Goal: Task Accomplishment & Management: Use online tool/utility

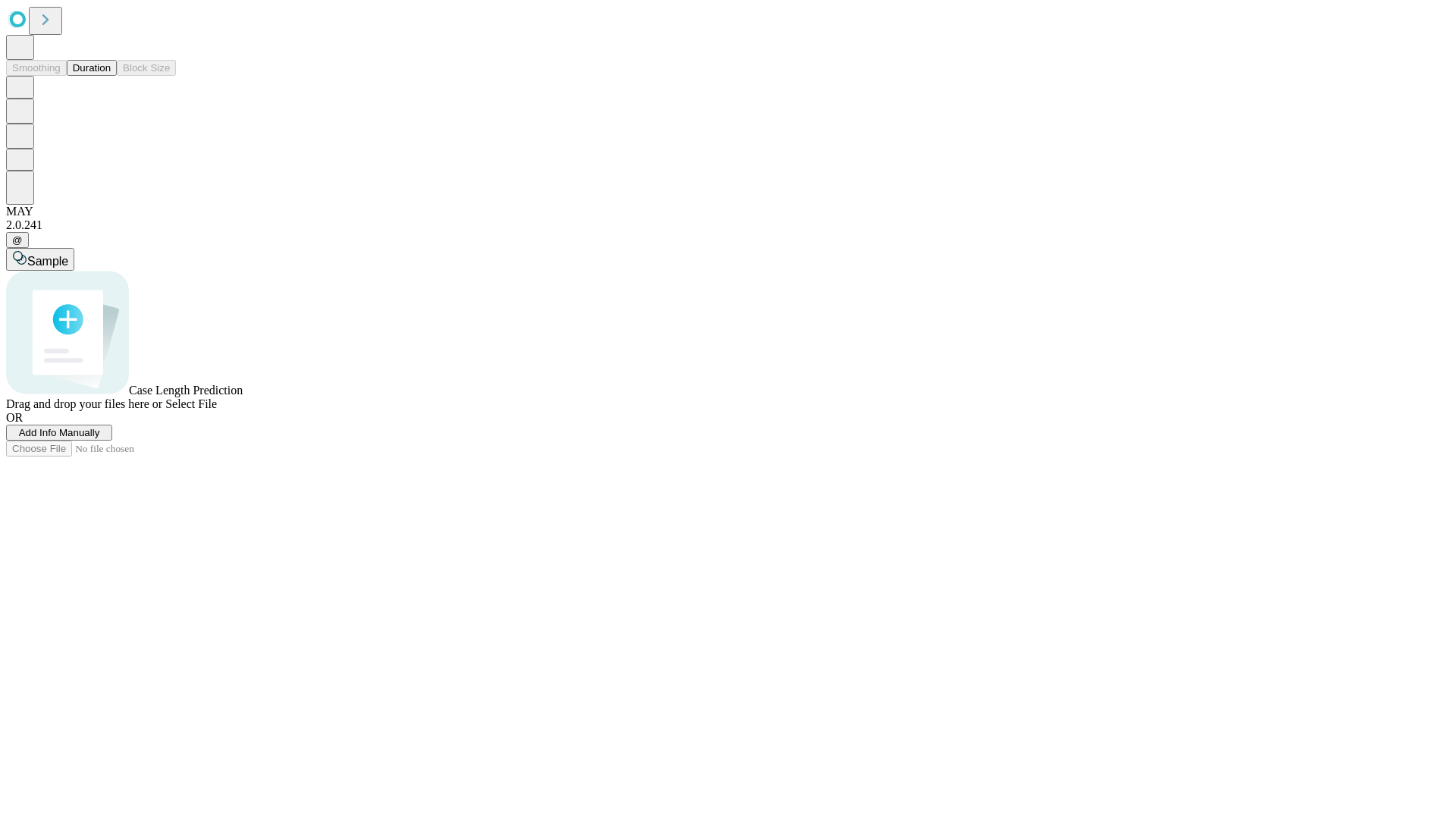
click at [111, 76] on button "Duration" at bounding box center [92, 67] width 50 height 16
click at [217, 410] on span "Select File" at bounding box center [191, 403] width 52 height 12
